Goal: Task Accomplishment & Management: Complete application form

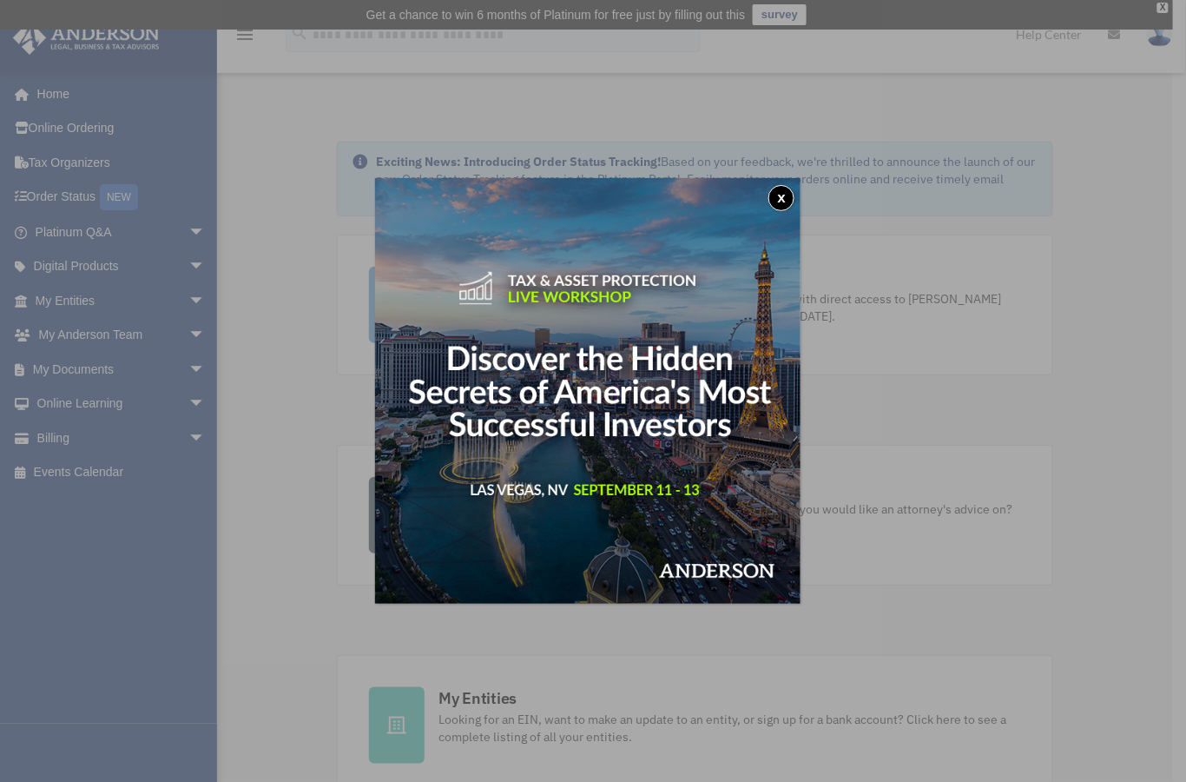
click at [783, 200] on button "x" at bounding box center [782, 198] width 26 height 26
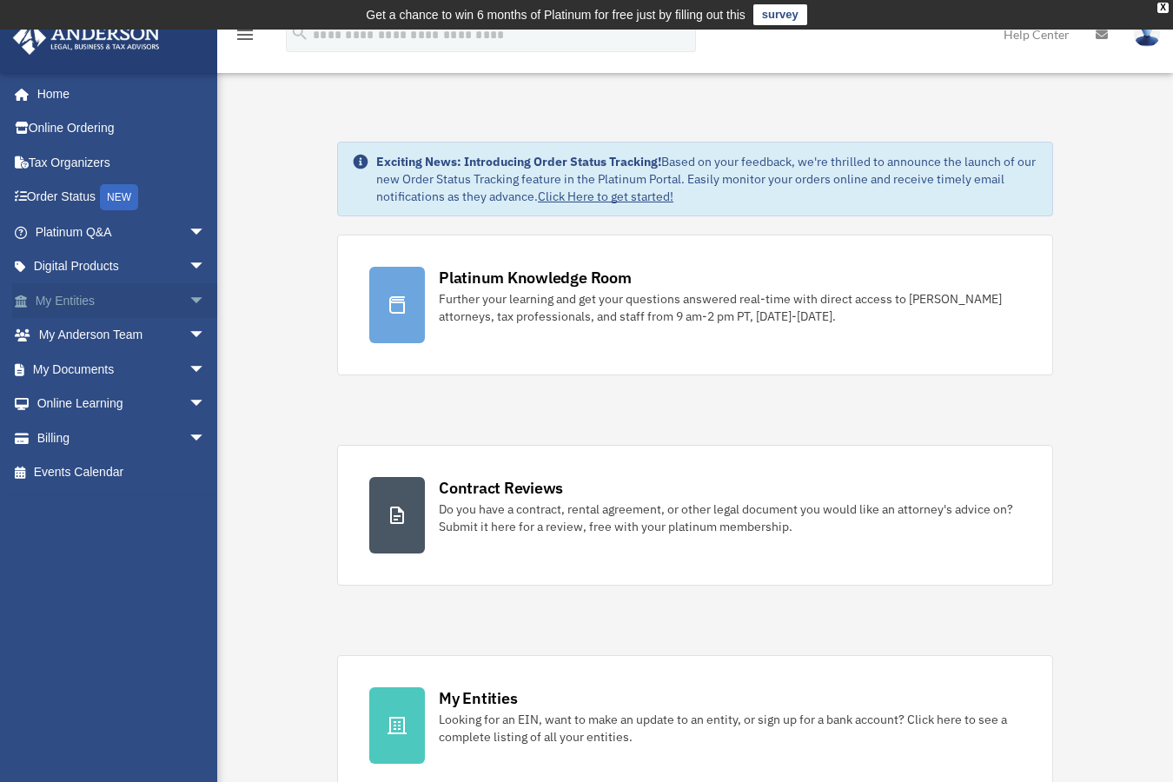
click at [188, 298] on span "arrow_drop_down" at bounding box center [205, 301] width 35 height 36
click at [83, 297] on link "My Entities arrow_drop_down" at bounding box center [122, 300] width 220 height 35
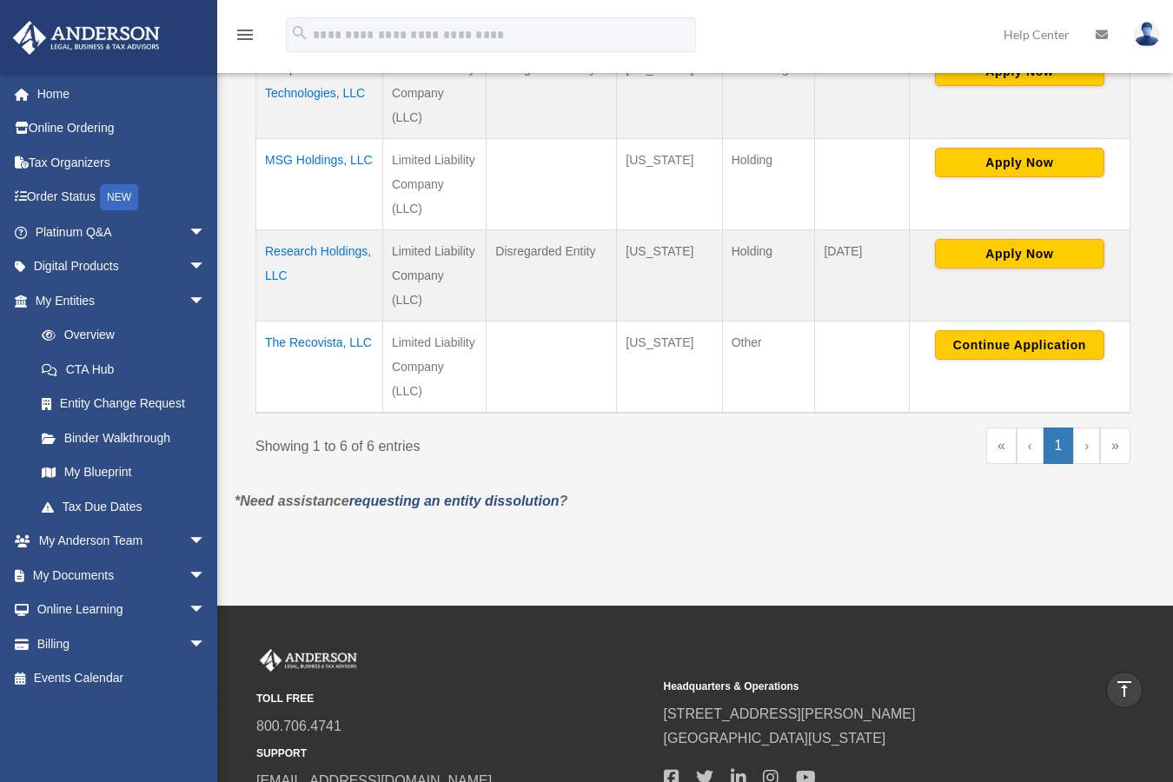
scroll to position [675, 0]
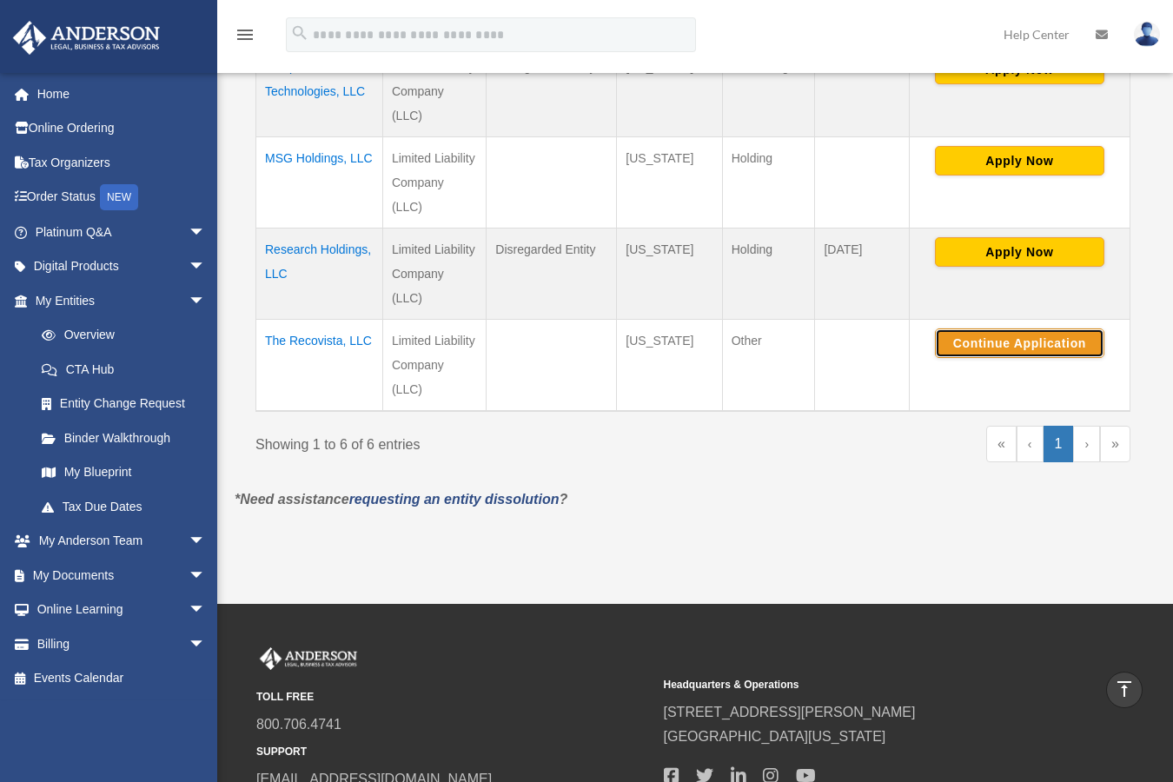
click at [1022, 341] on button "Continue Application" at bounding box center [1019, 343] width 169 height 30
